Goal: Task Accomplishment & Management: Use online tool/utility

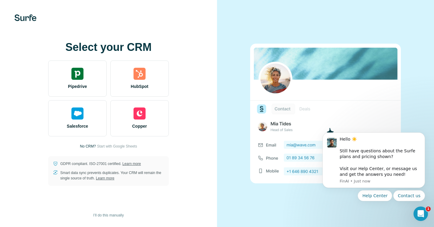
click at [111, 146] on span "Start with Google Sheets" at bounding box center [117, 146] width 40 height 5
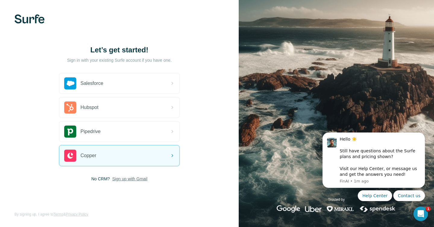
click at [138, 179] on span "Sign up with Gmail" at bounding box center [129, 179] width 35 height 6
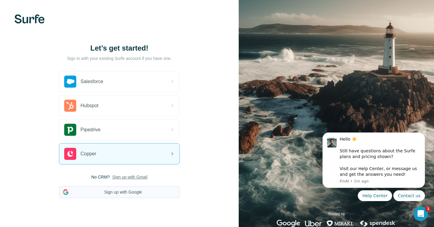
click at [135, 188] on button "Sign up with Google" at bounding box center [119, 192] width 120 height 12
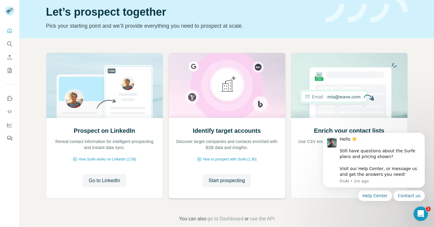
scroll to position [32, 0]
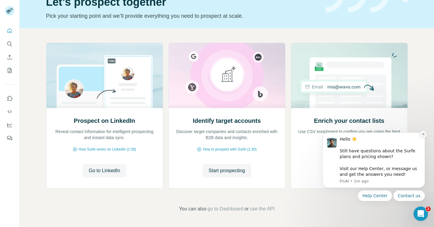
click at [422, 134] on icon "Dismiss notification" at bounding box center [423, 134] width 2 height 2
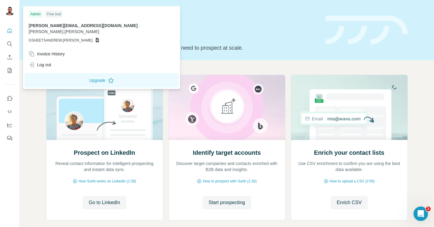
click at [7, 10] on img at bounding box center [10, 11] width 10 height 10
click at [10, 68] on icon "My lists" at bounding box center [10, 70] width 6 height 6
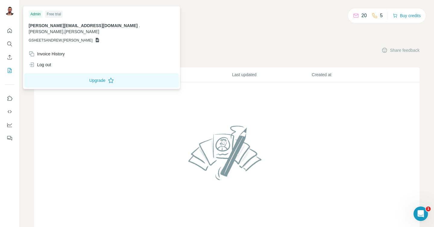
click at [12, 9] on img at bounding box center [10, 11] width 10 height 10
click at [8, 115] on button "Use Surfe API" at bounding box center [10, 111] width 10 height 11
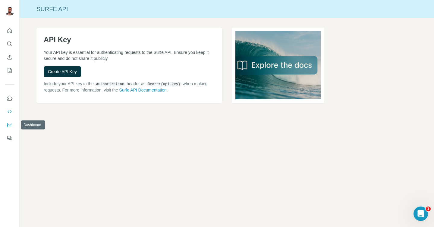
click at [11, 121] on button "Dashboard" at bounding box center [10, 125] width 10 height 11
